Goal: Task Accomplishment & Management: Use online tool/utility

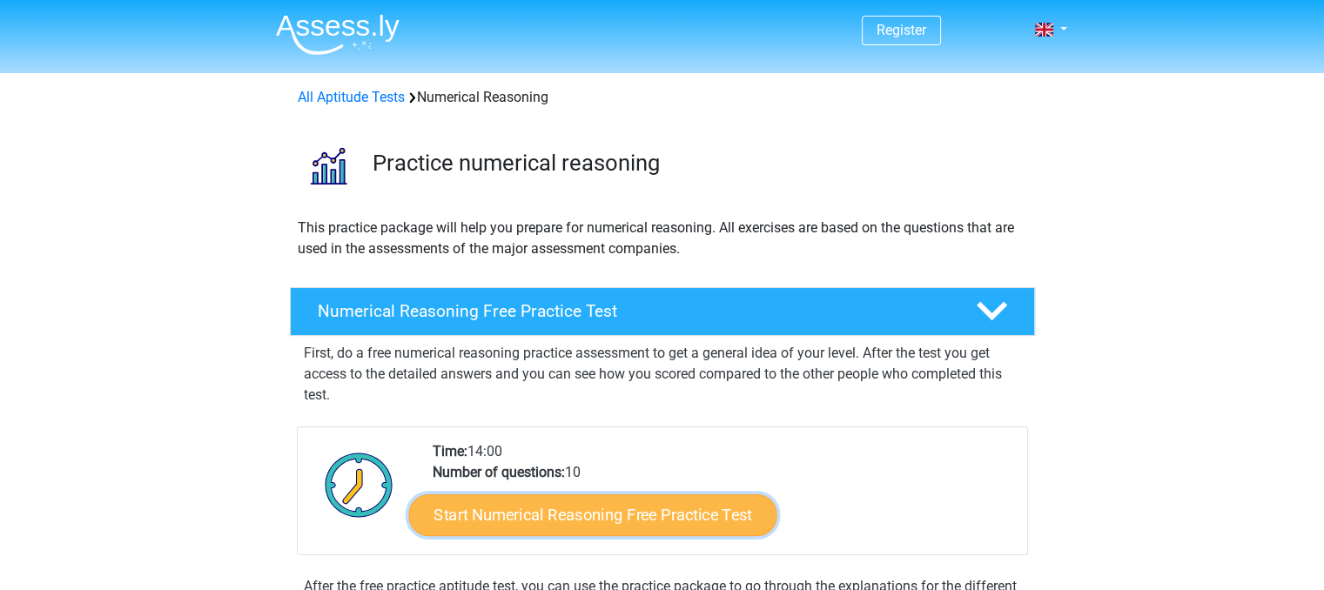
click at [554, 506] on link "Start Numerical Reasoning Free Practice Test" at bounding box center [592, 515] width 368 height 42
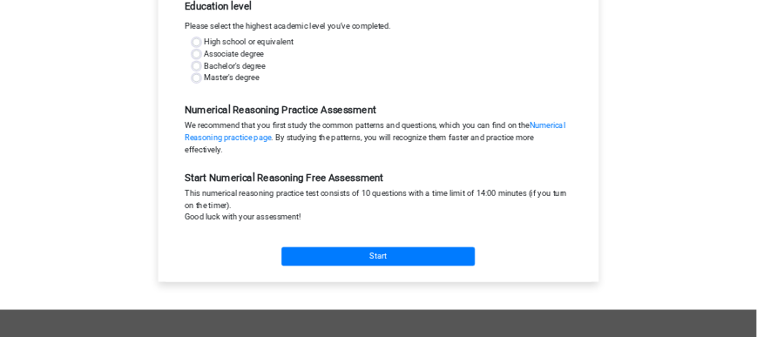
scroll to position [348, 0]
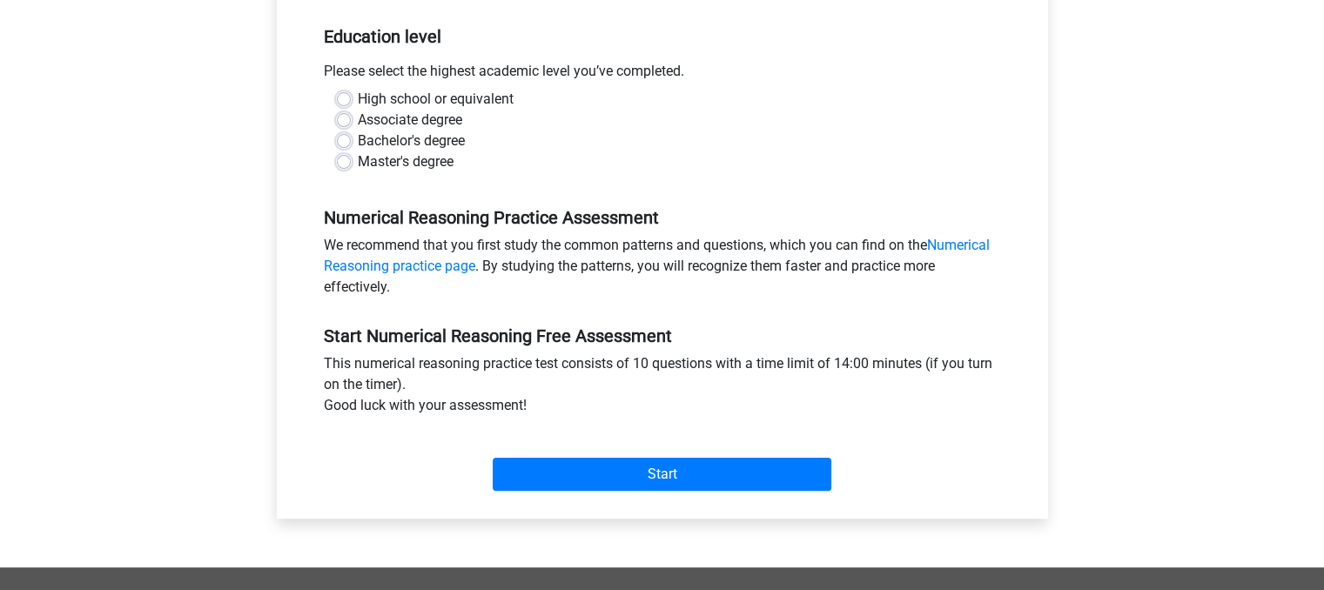
click at [358, 140] on label "Bachelor's degree" at bounding box center [411, 141] width 107 height 21
click at [340, 140] on input "Bachelor's degree" at bounding box center [344, 139] width 14 height 17
radio input "true"
click at [358, 160] on label "Master's degree" at bounding box center [406, 161] width 96 height 21
click at [343, 160] on input "Master's degree" at bounding box center [344, 159] width 14 height 17
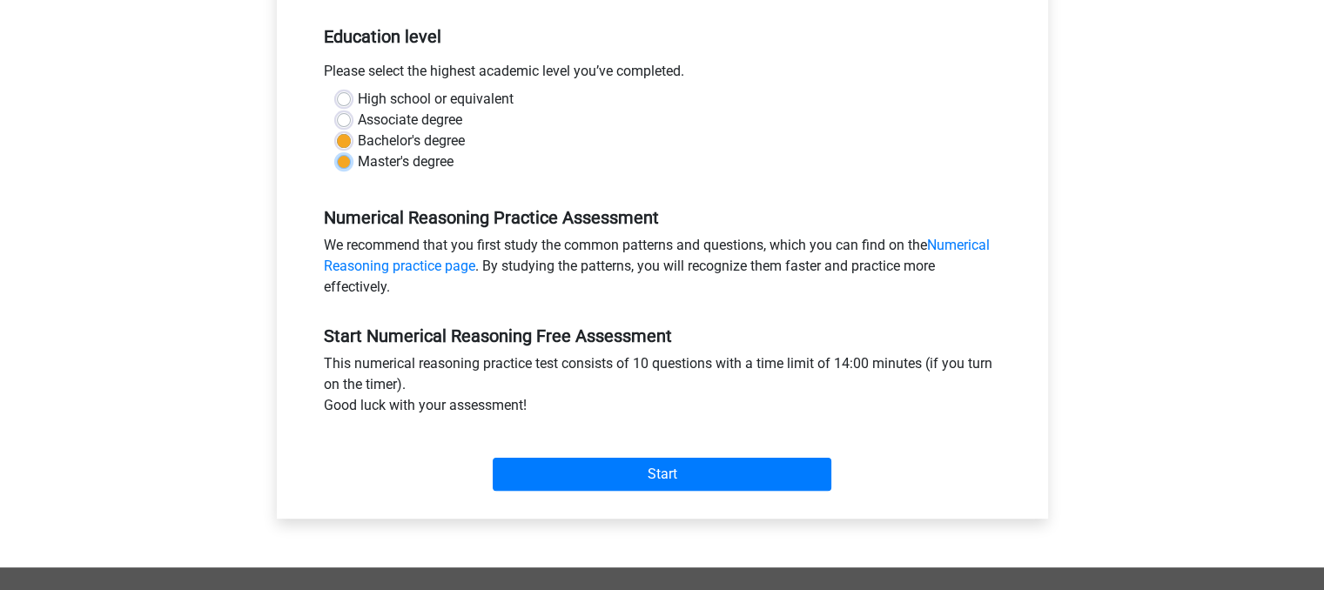
radio input "true"
click at [358, 137] on label "Bachelor's degree" at bounding box center [411, 141] width 107 height 21
click at [347, 137] on input "Bachelor's degree" at bounding box center [344, 139] width 14 height 17
radio input "true"
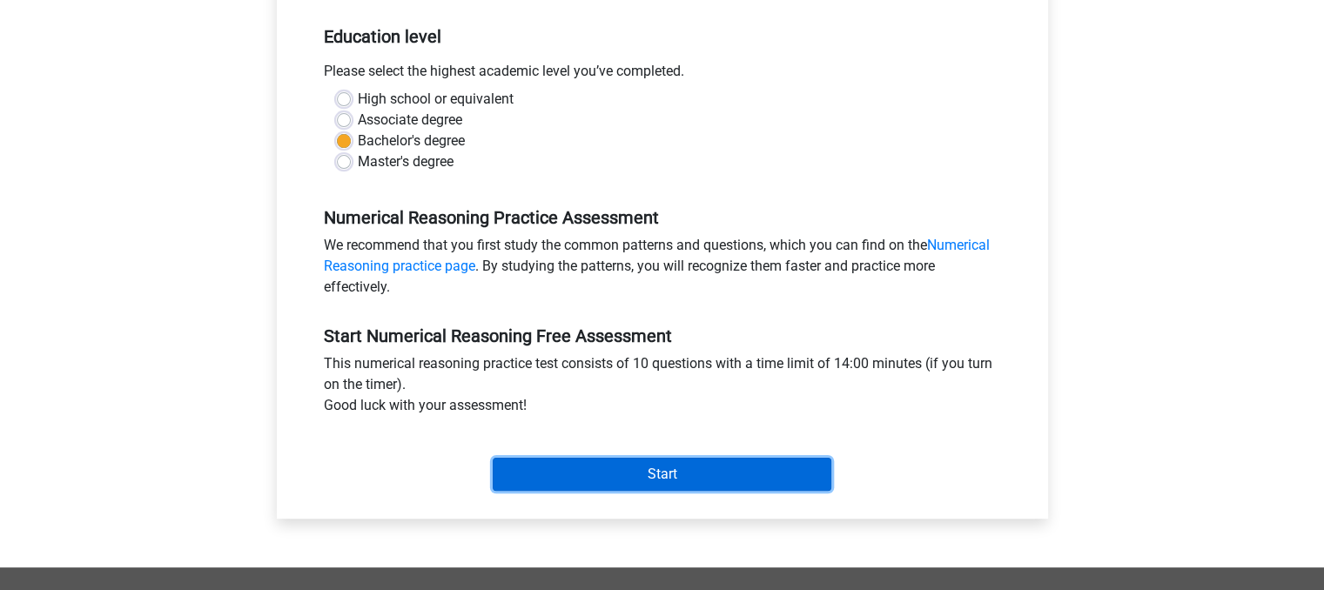
click at [702, 476] on input "Start" at bounding box center [662, 474] width 339 height 33
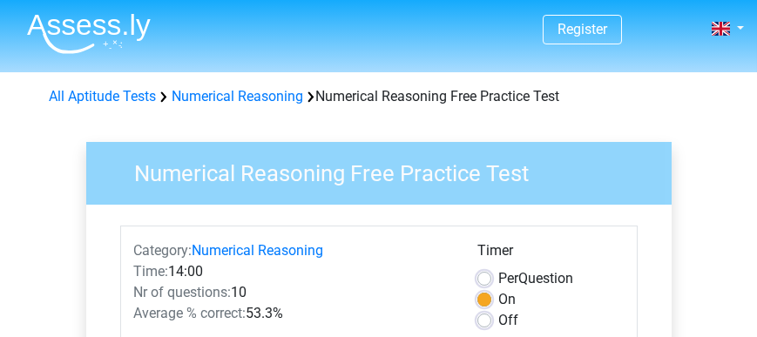
scroll to position [0, 0]
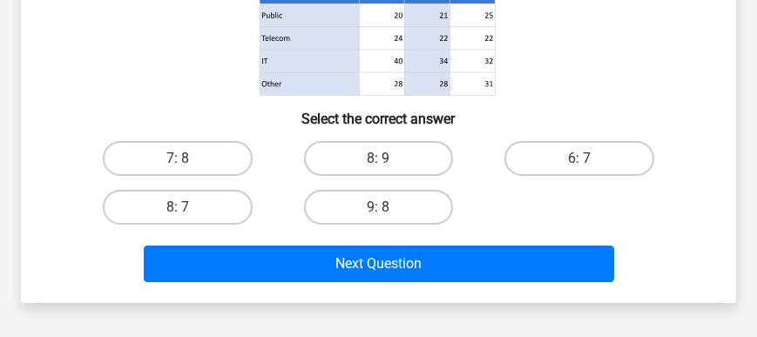
scroll to position [356, 0]
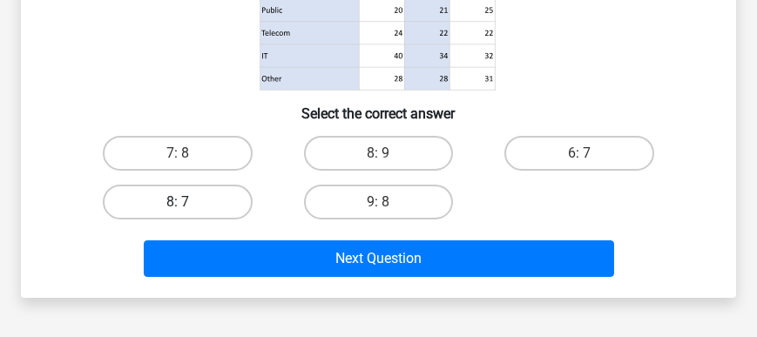
click at [172, 211] on label "8: 7" at bounding box center [177, 202] width 149 height 35
click at [178, 211] on input "8: 7" at bounding box center [183, 207] width 11 height 11
radio input "true"
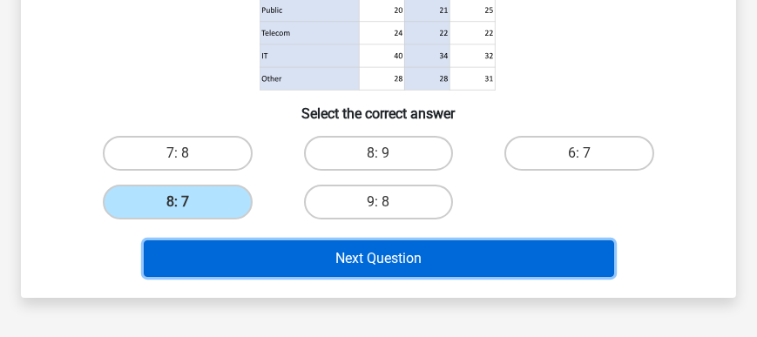
click at [364, 256] on button "Next Question" at bounding box center [379, 258] width 470 height 37
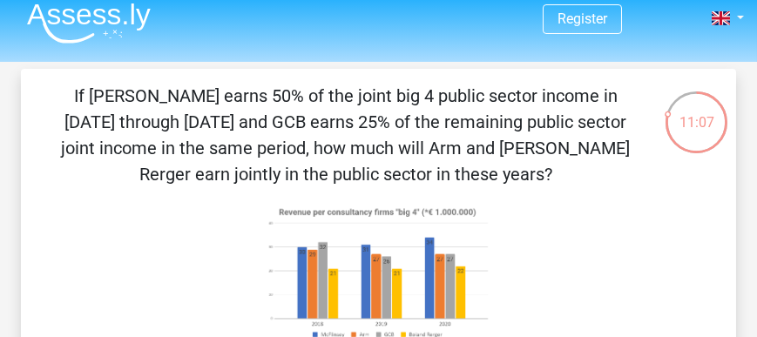
scroll to position [0, 0]
